Goal: Check status: Check status

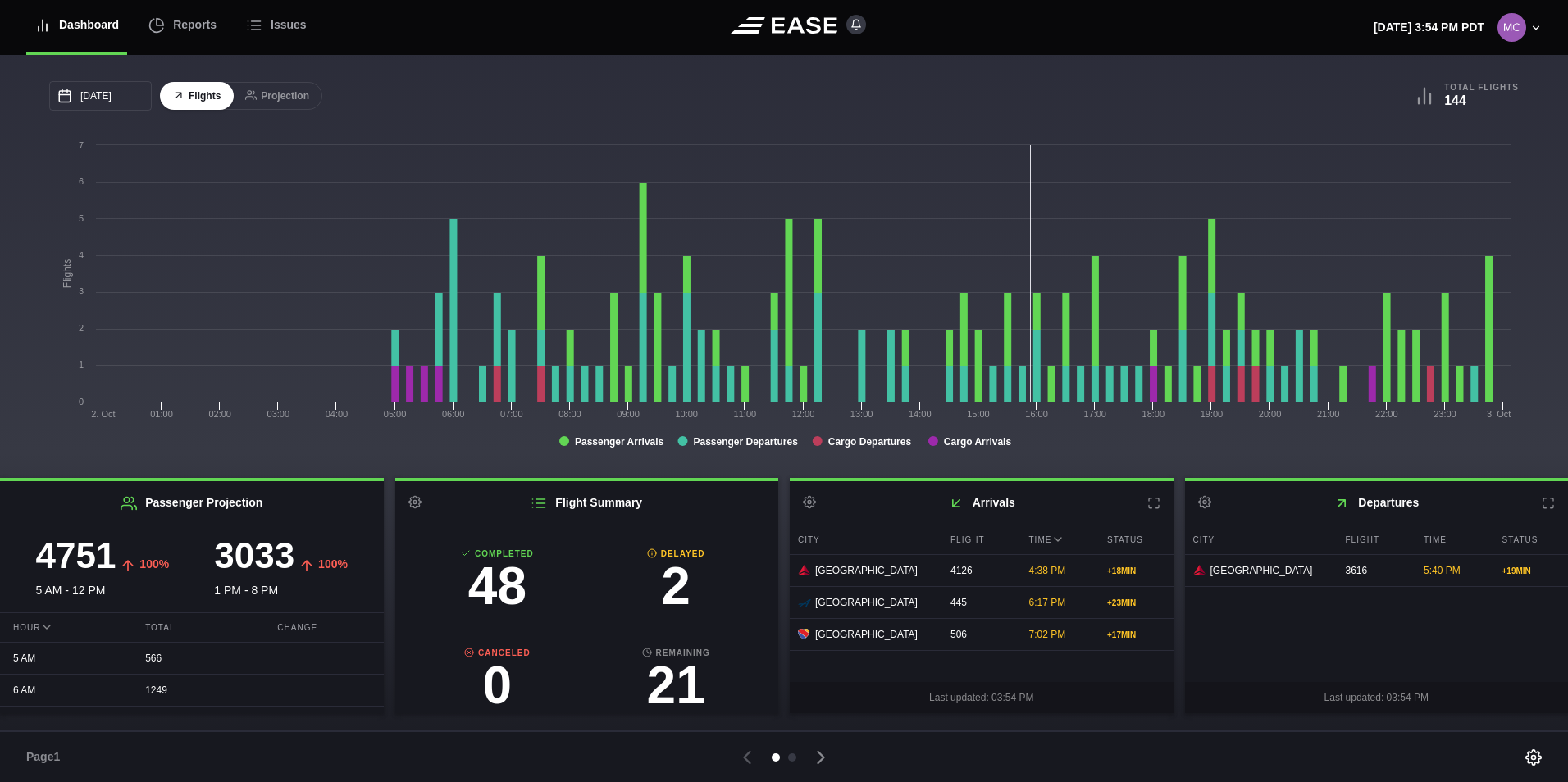
scroll to position [89, 0]
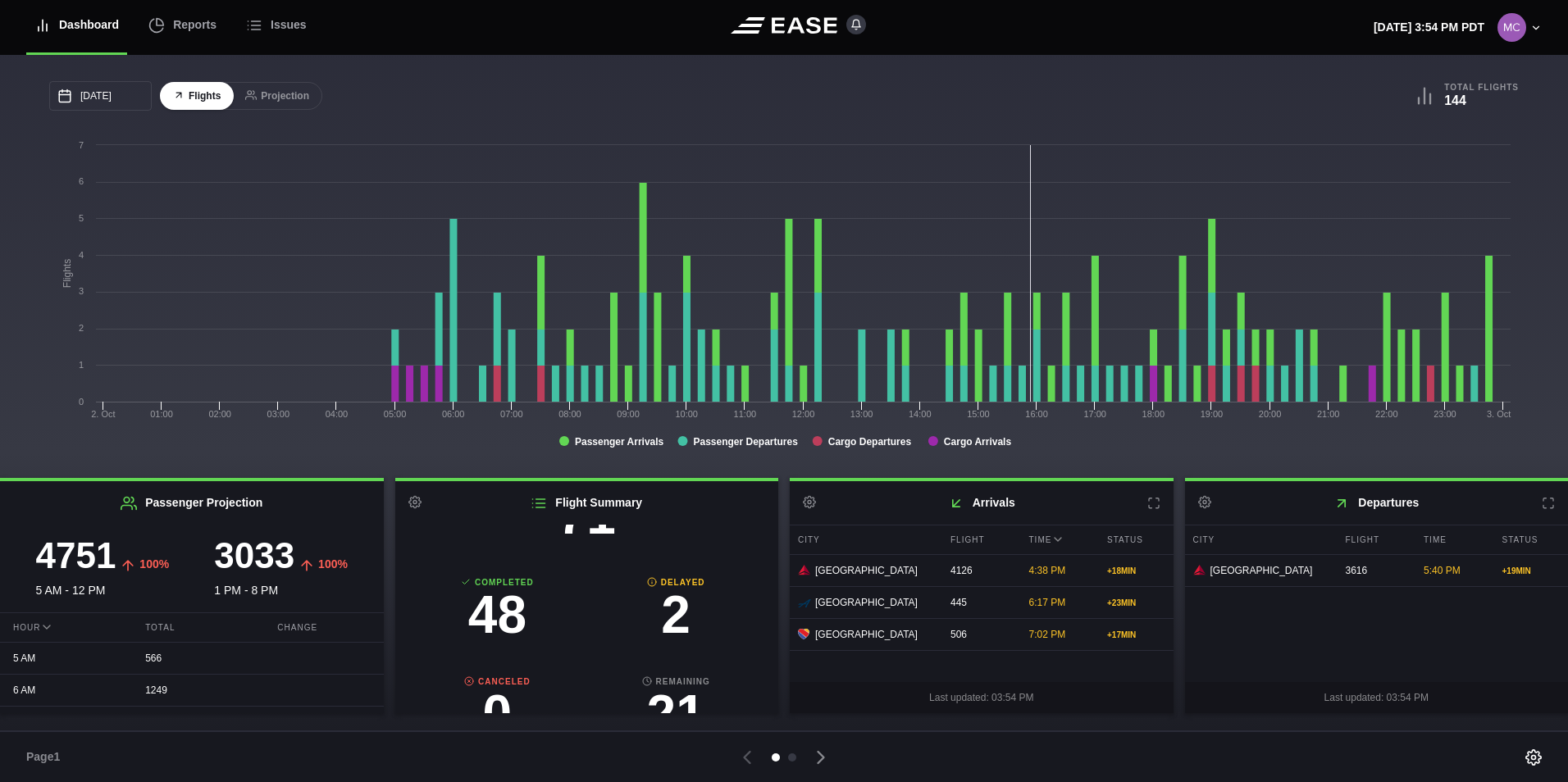
click at [673, 618] on h3 "2" at bounding box center [676, 615] width 179 height 52
select select "DELAYED"
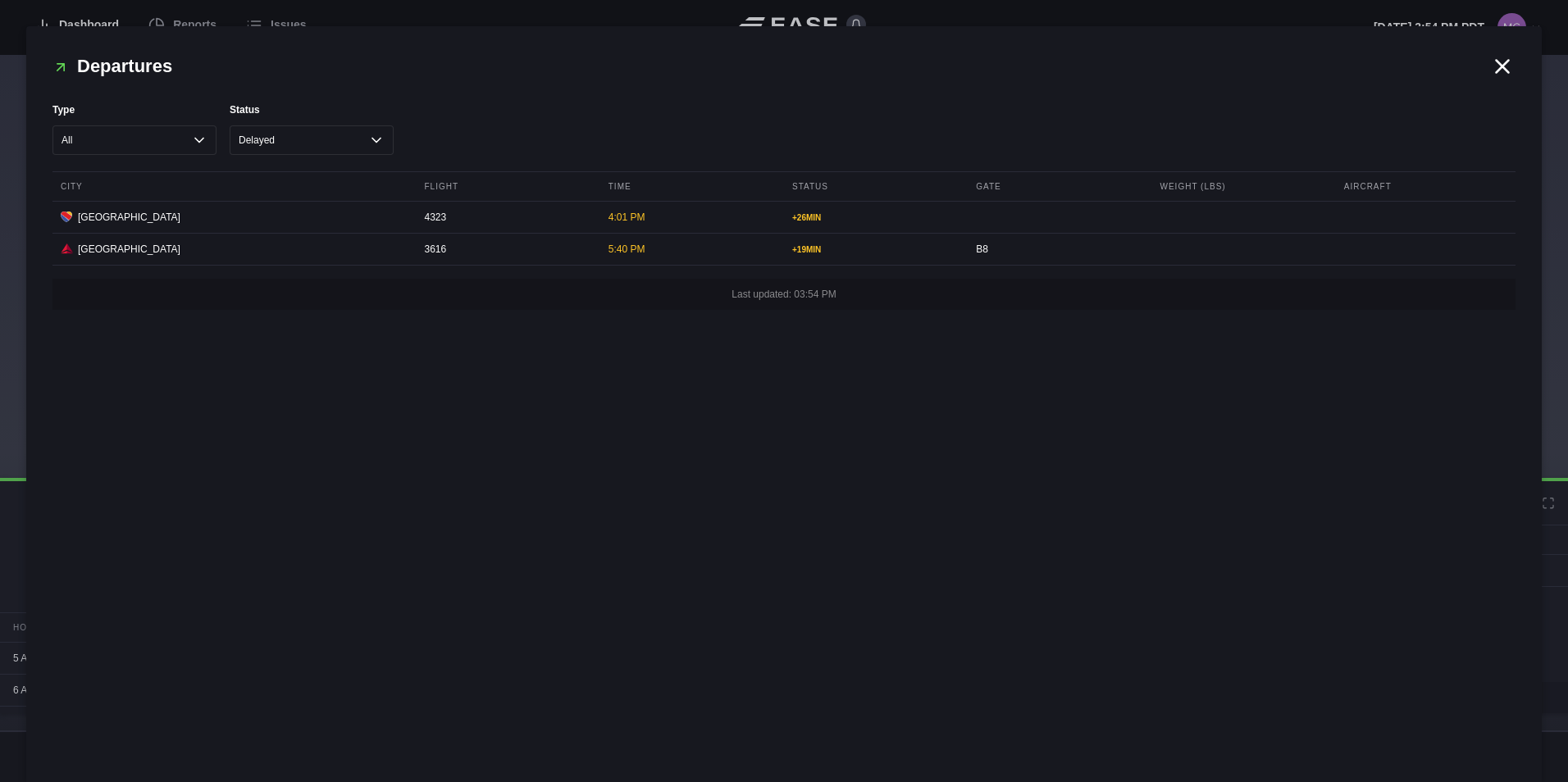
click at [1508, 78] on header "Departures" at bounding box center [784, 66] width 1463 height 27
click at [1506, 77] on icon at bounding box center [1502, 66] width 24 height 24
